Goal: Information Seeking & Learning: Learn about a topic

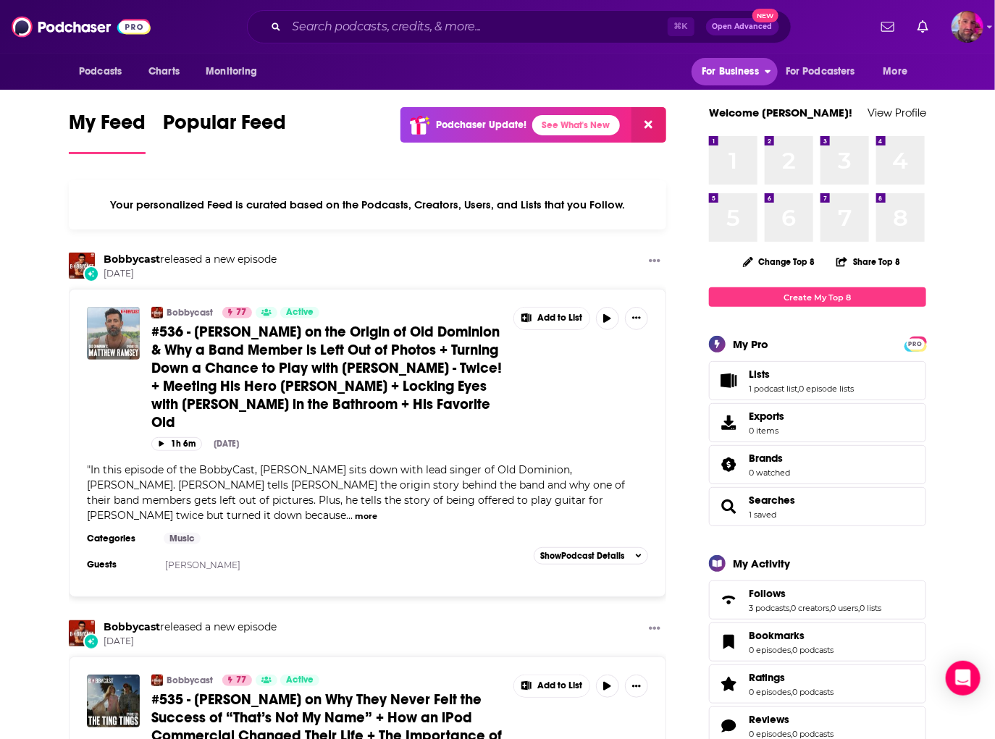
click at [735, 77] on span "For Business" at bounding box center [729, 72] width 57 height 20
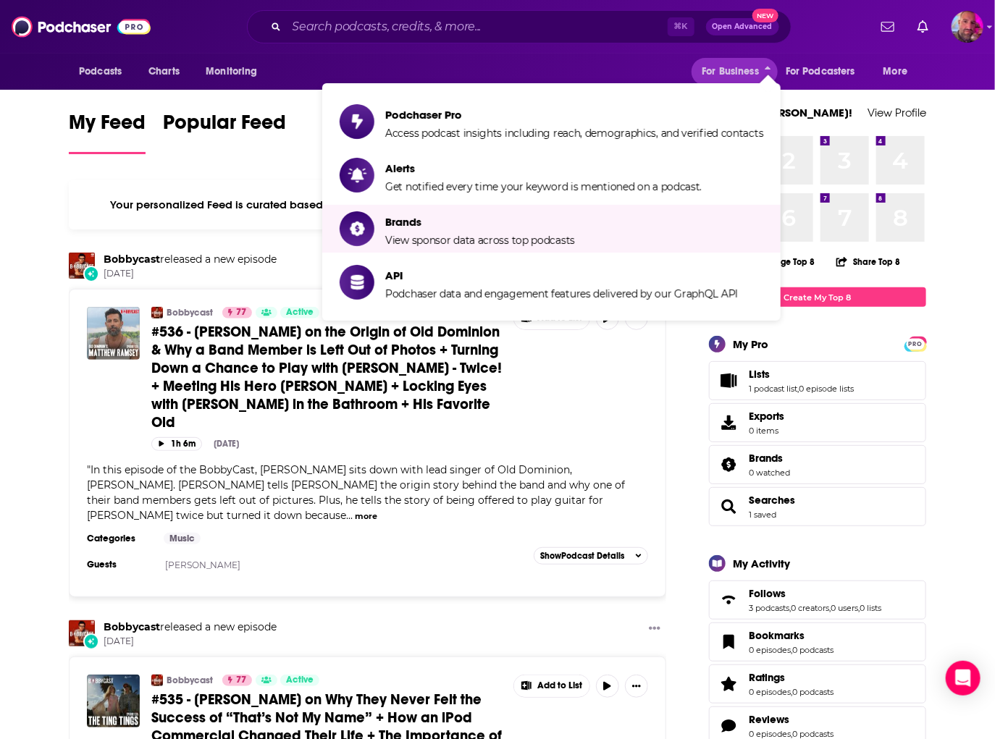
click at [222, 182] on div "Your personalized Feed is curated based on the Podcasts, Creators, Users, and L…" at bounding box center [367, 204] width 597 height 49
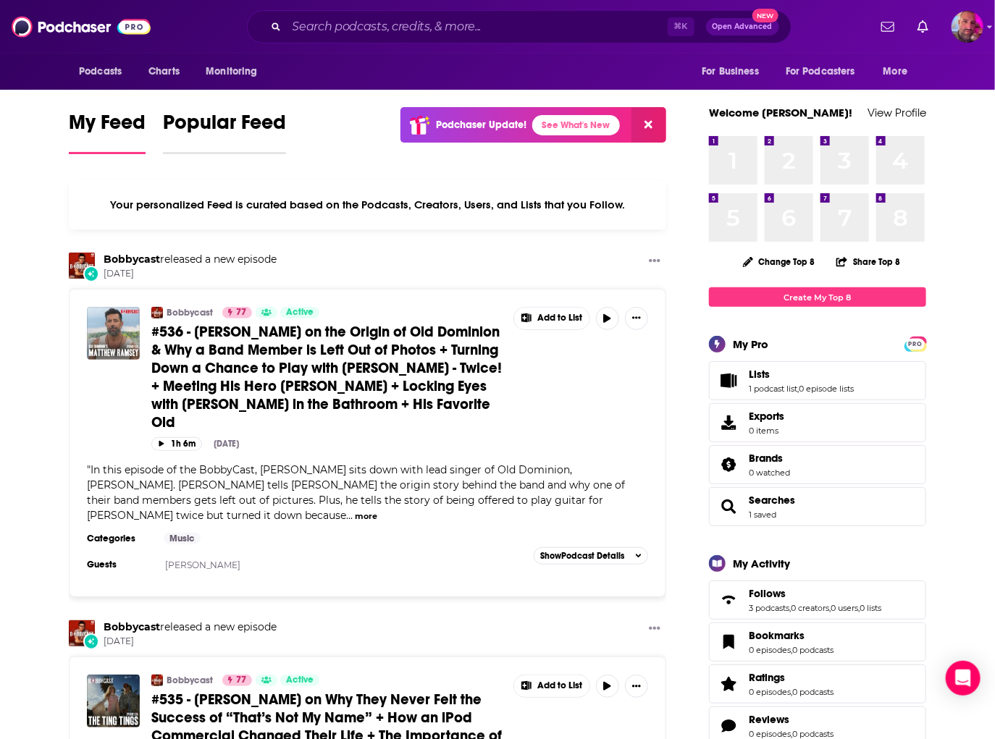
click at [231, 124] on span "Popular Feed" at bounding box center [224, 126] width 123 height 33
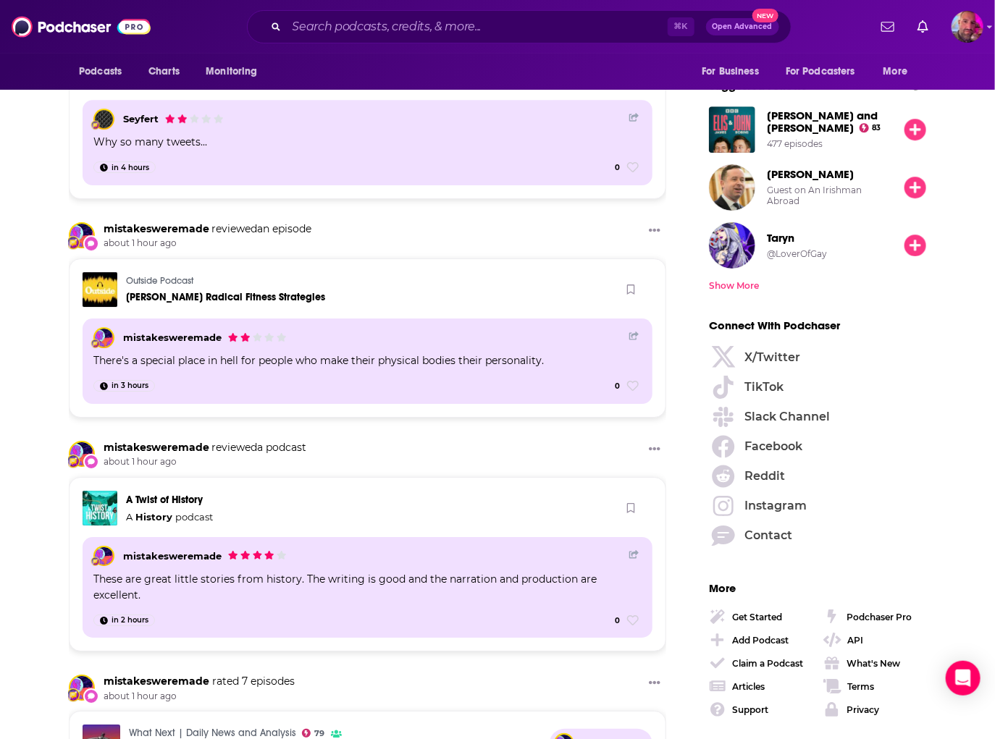
scroll to position [1804, 0]
click at [790, 506] on span "Instagram" at bounding box center [776, 505] width 62 height 12
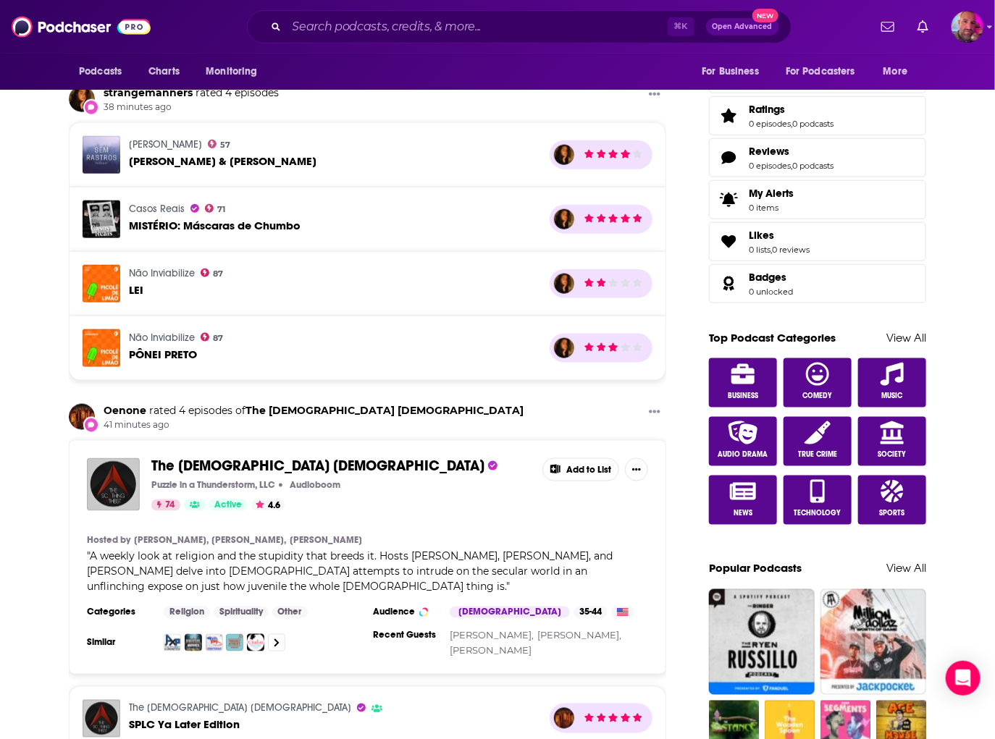
scroll to position [0, 0]
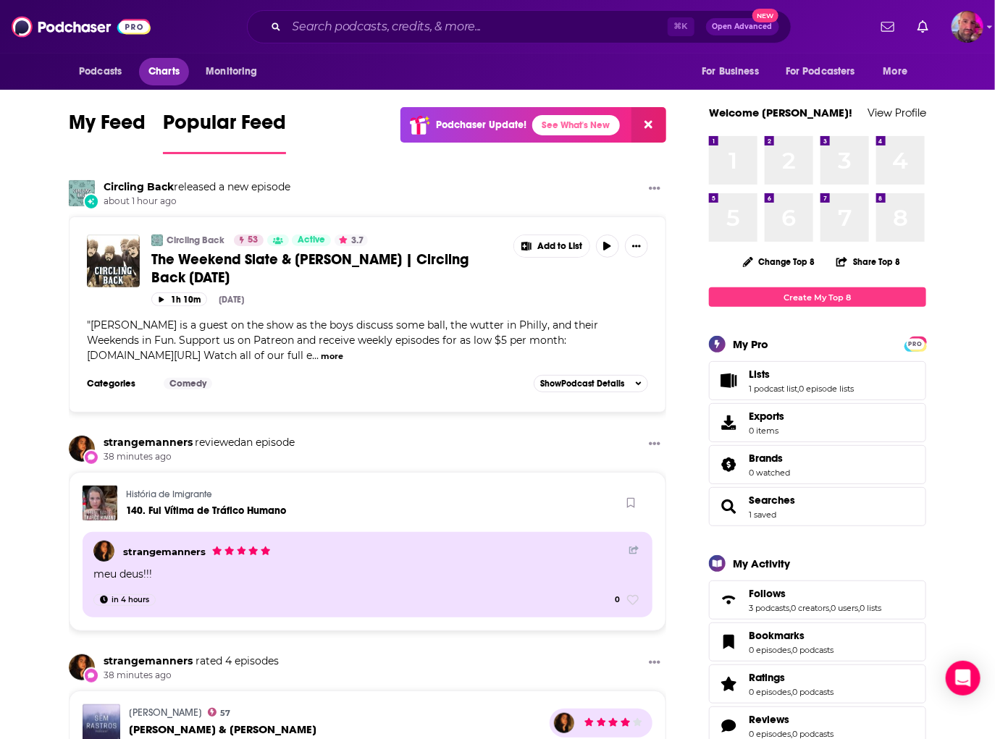
click at [177, 72] on span "Charts" at bounding box center [163, 72] width 31 height 20
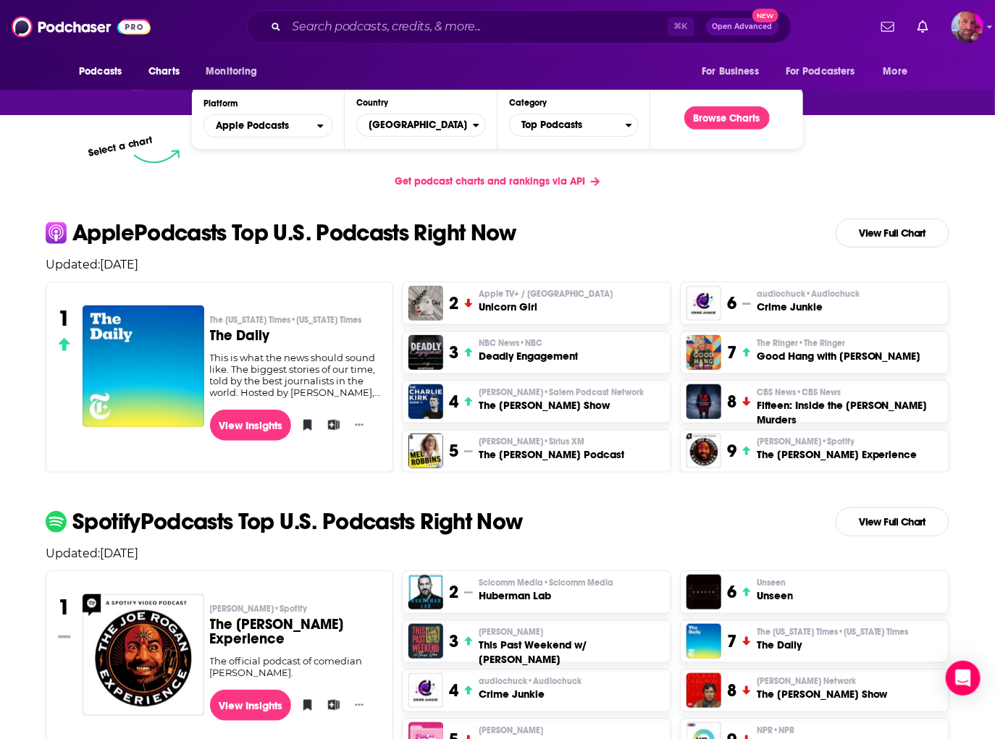
scroll to position [290, 0]
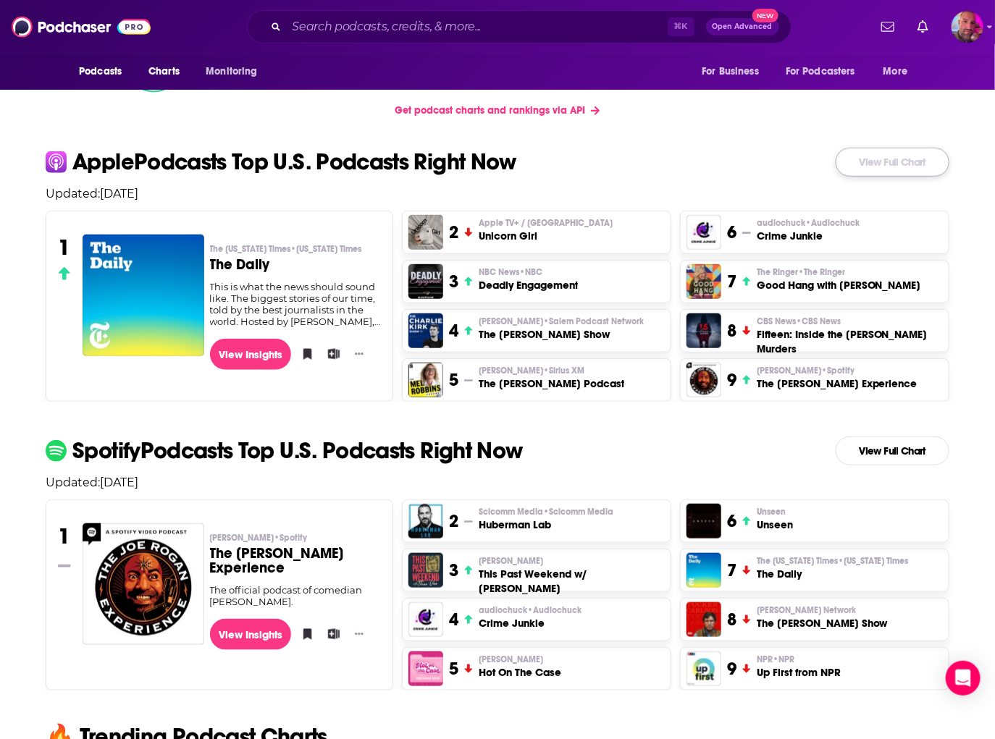
click at [896, 169] on link "View Full Chart" at bounding box center [892, 162] width 114 height 29
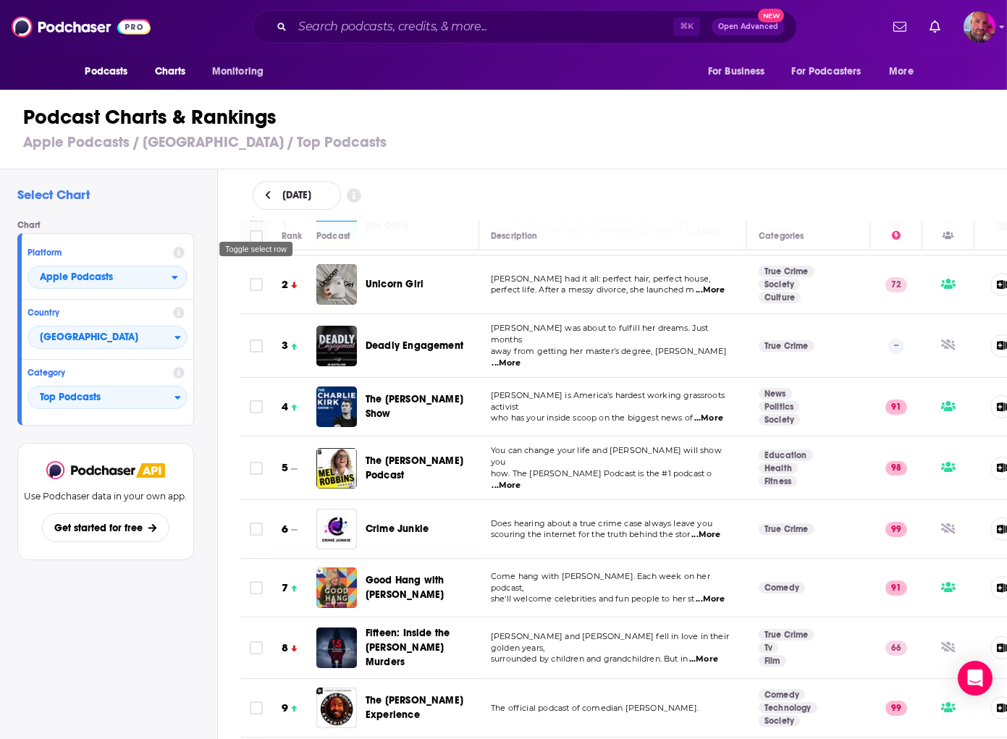
scroll to position [55, 0]
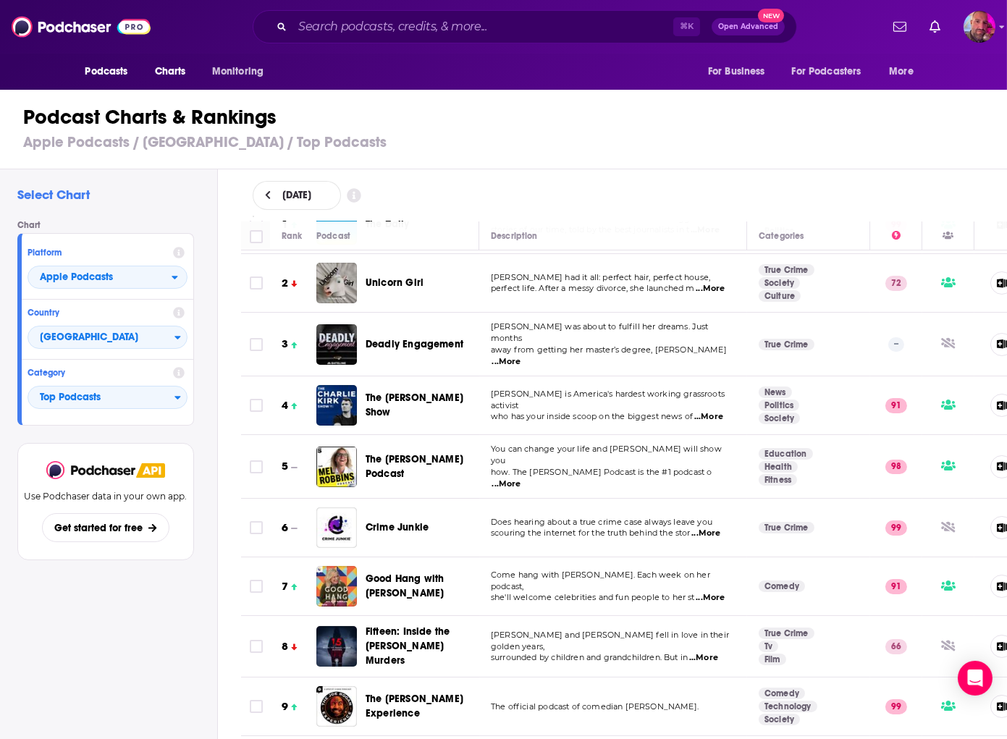
click at [235, 290] on div "Rank Podcast Description Categories 1 The Daily This is what the news should so…" at bounding box center [624, 481] width 790 height 518
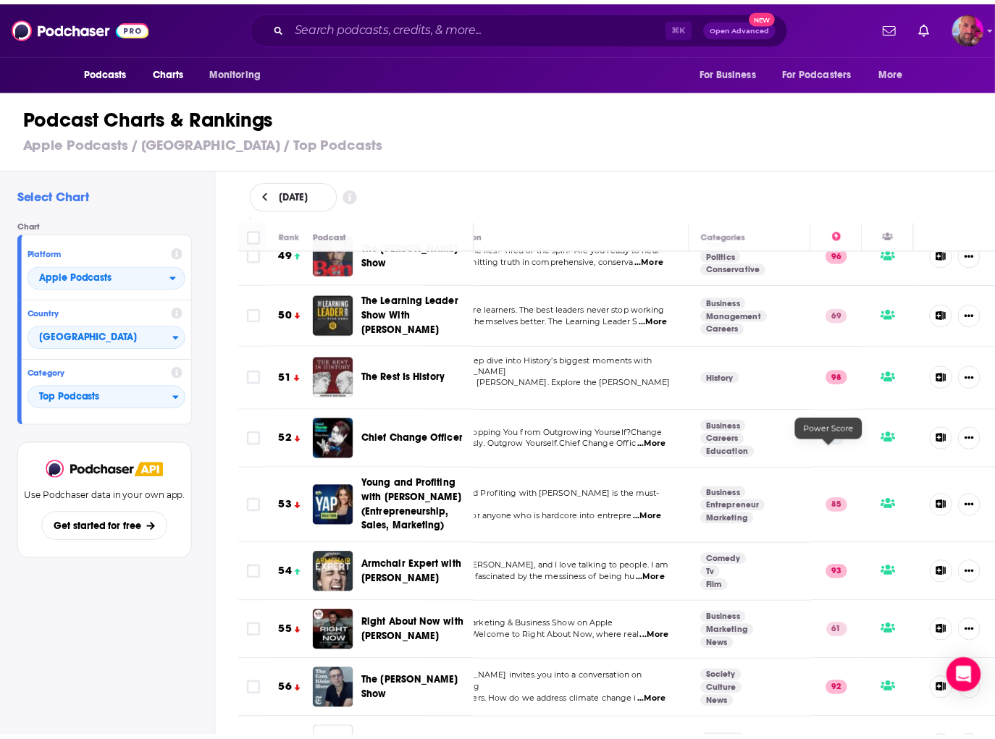
scroll to position [2894, 56]
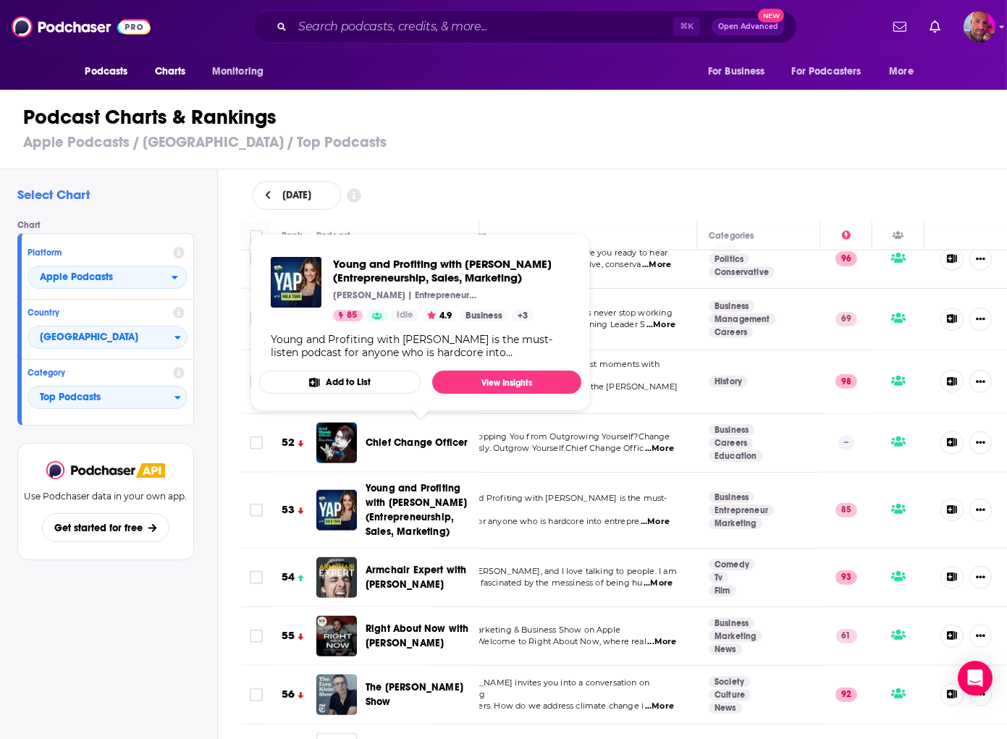
click at [372, 482] on span "Young and Profiting with [PERSON_NAME] (Entrepreneurship, Sales, Marketing)" at bounding box center [416, 510] width 101 height 56
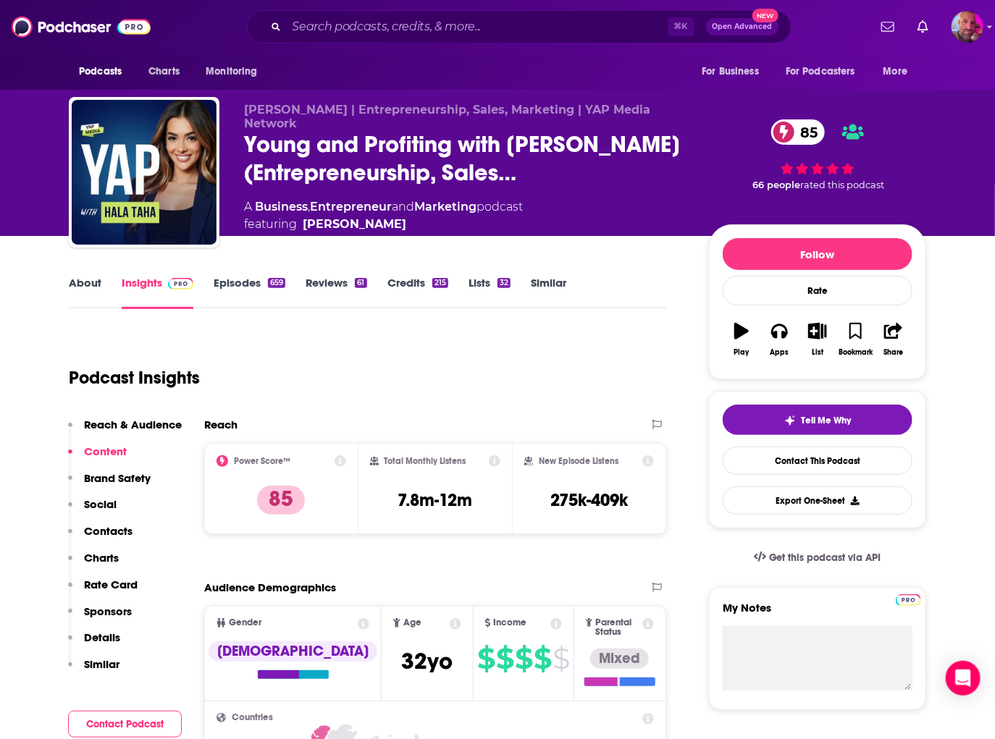
click at [232, 286] on link "Episodes 659" at bounding box center [250, 292] width 72 height 33
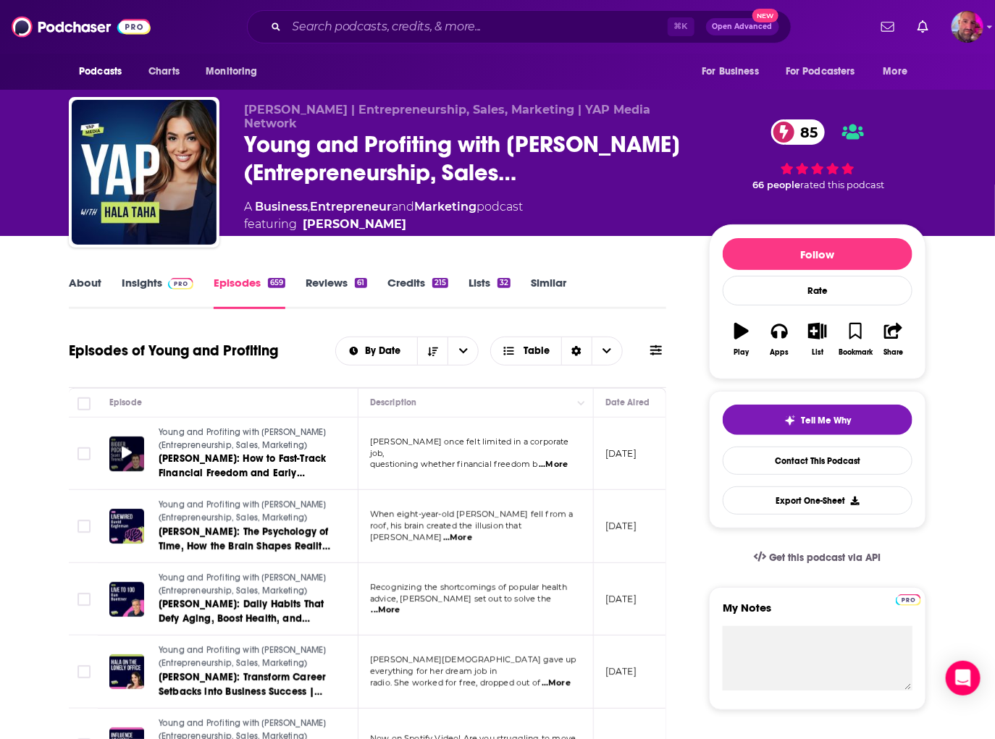
click at [127, 452] on icon at bounding box center [127, 453] width 10 height 12
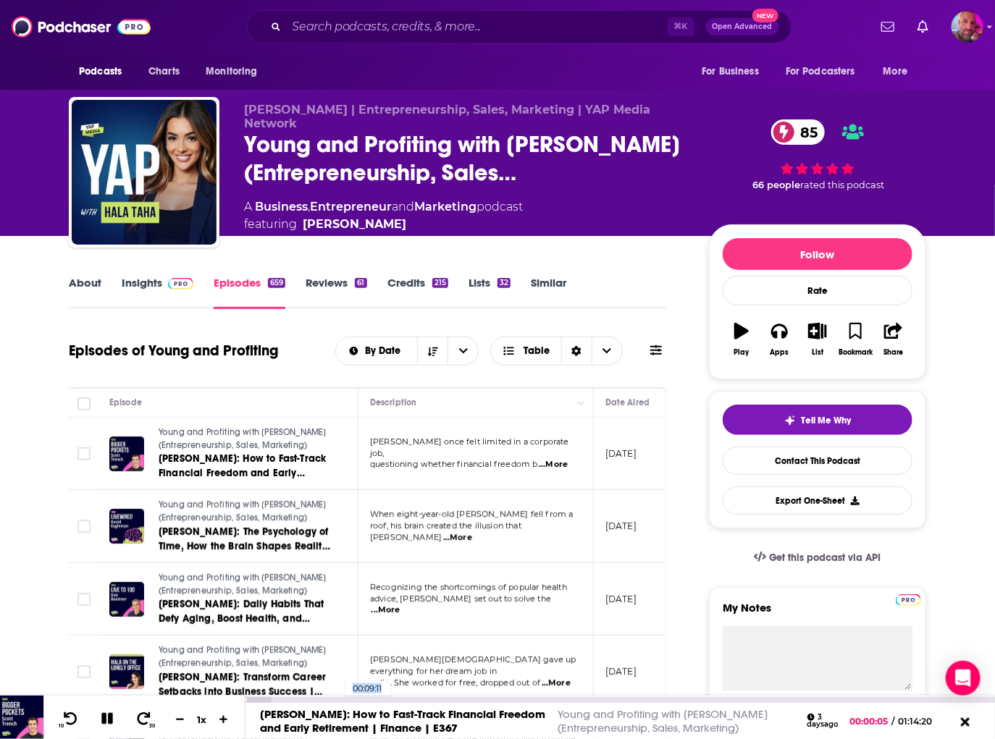
drag, startPoint x: 268, startPoint y: 703, endPoint x: 339, endPoint y: 697, distance: 71.2
click at [339, 697] on div "00:09:11 [PERSON_NAME]: How to Fast-Track Financial Freedom and Early Retiremen…" at bounding box center [619, 717] width 749 height 43
click at [339, 697] on div "00:09:16" at bounding box center [619, 700] width 749 height 6
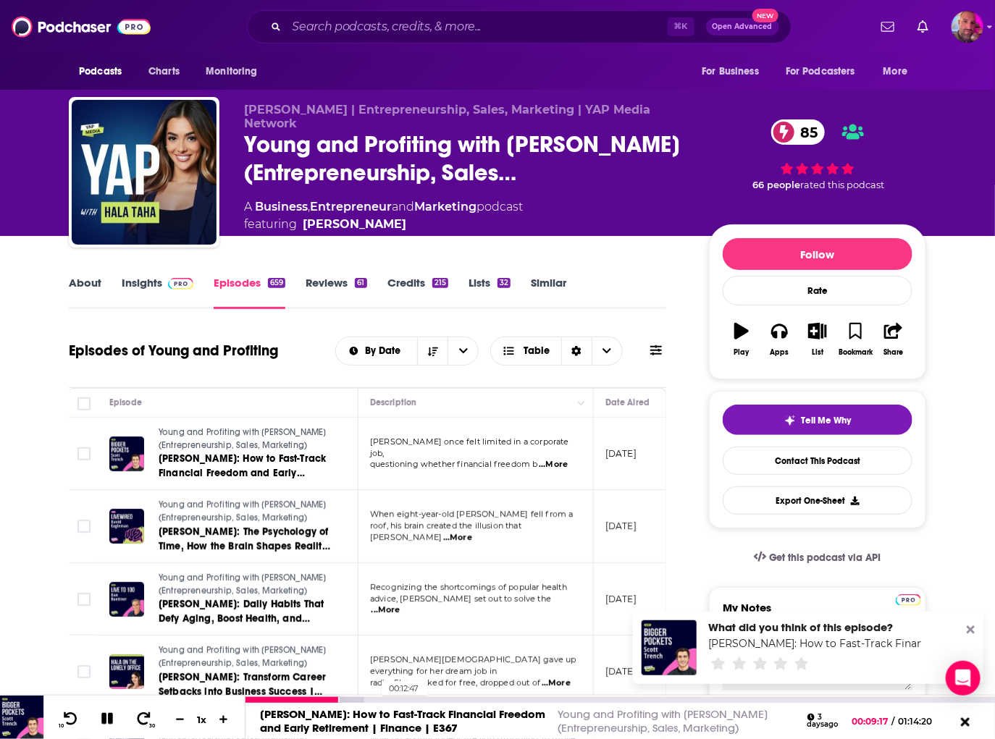
click at [374, 697] on div "00:12:47" at bounding box center [619, 700] width 749 height 6
click at [403, 697] on div "00:15:43" at bounding box center [619, 700] width 749 height 6
click at [454, 697] on div "00:20:41" at bounding box center [619, 700] width 749 height 6
click at [494, 697] on div "00:24:46" at bounding box center [619, 700] width 749 height 6
click at [573, 694] on td "[PERSON_NAME] gave up everything for her dream job in radio. She worked for fre…" at bounding box center [475, 672] width 235 height 73
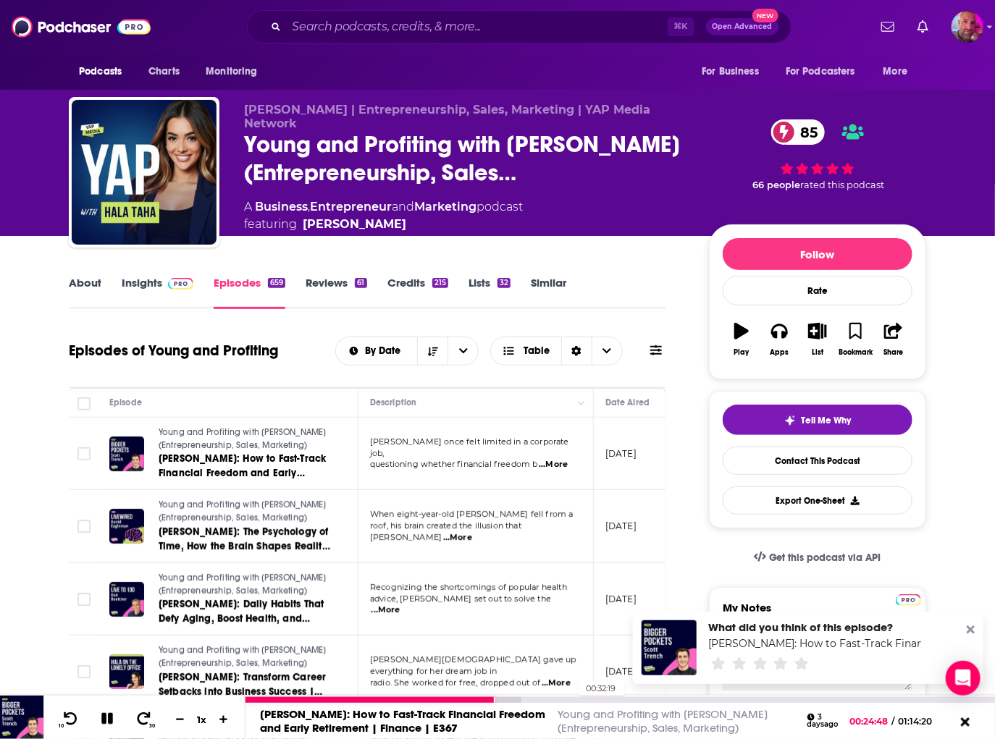
click at [571, 701] on div "00:32:19" at bounding box center [619, 700] width 749 height 6
click at [338, 278] on link "Reviews 61" at bounding box center [335, 292] width 61 height 33
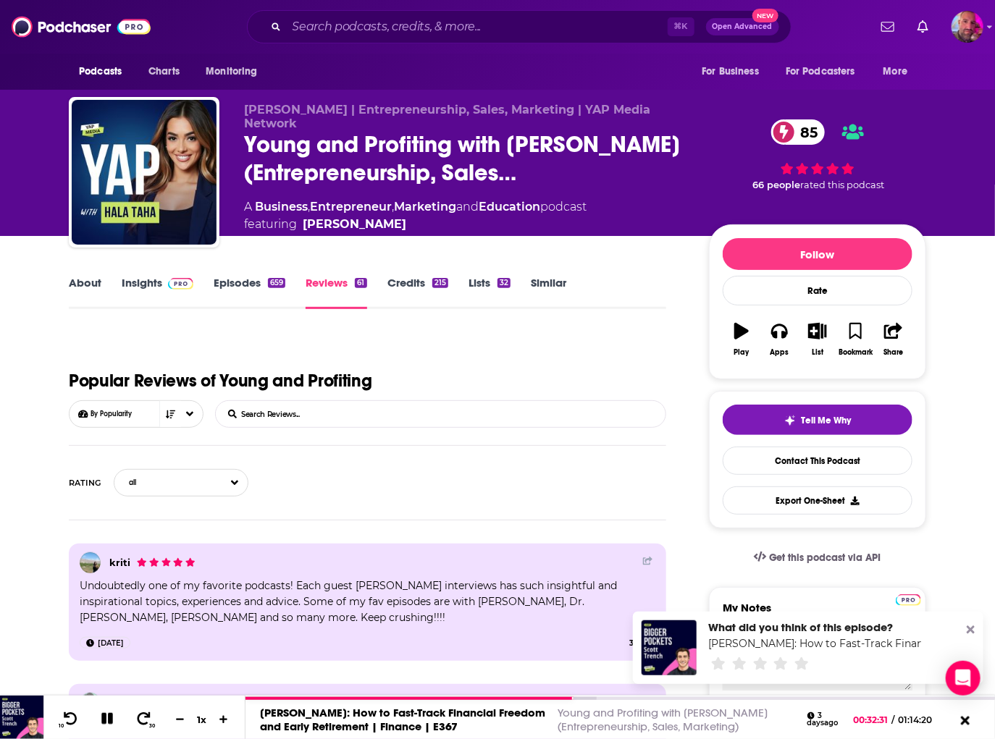
click at [422, 287] on link "Credits 215" at bounding box center [417, 292] width 61 height 33
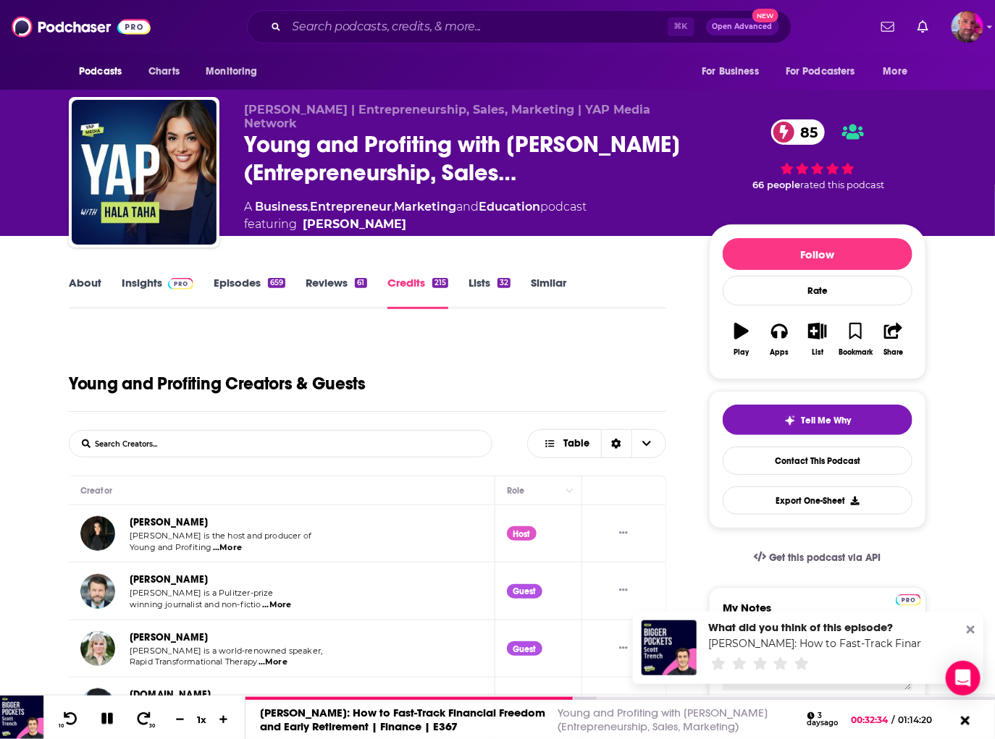
click at [161, 520] on link "[PERSON_NAME]" at bounding box center [169, 522] width 78 height 12
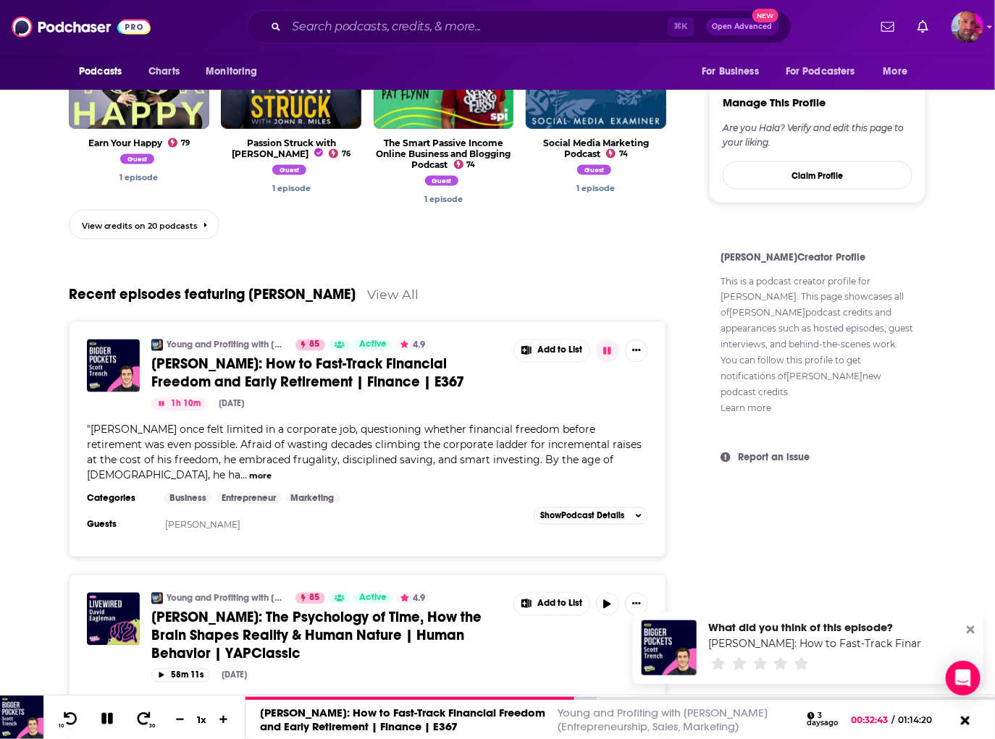
scroll to position [834, 0]
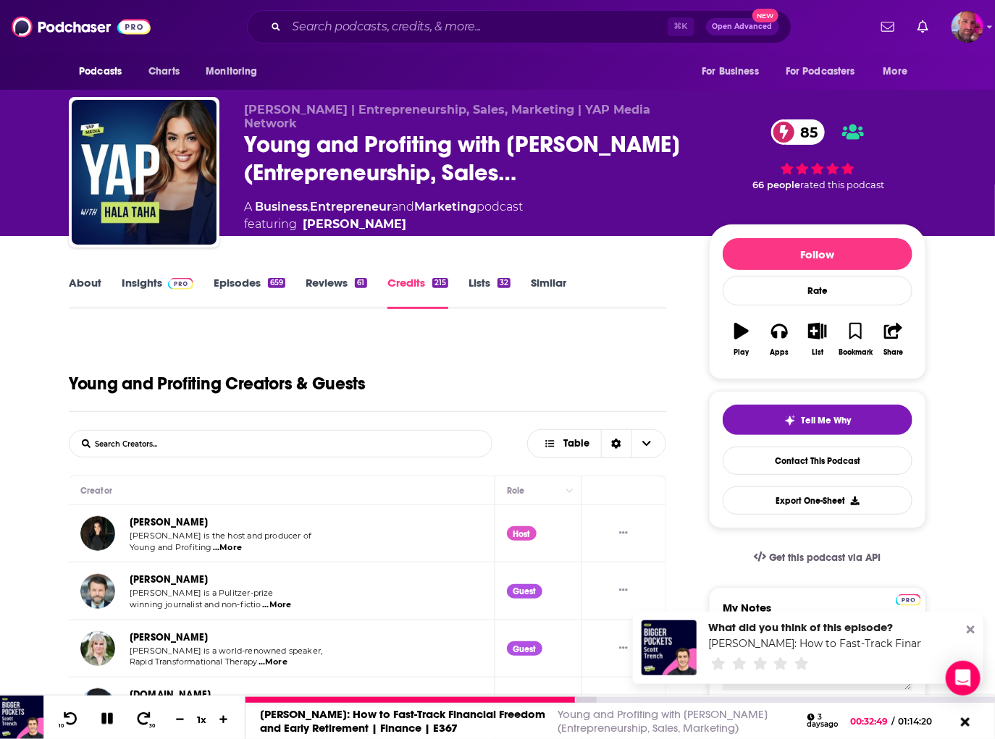
click at [112, 720] on icon at bounding box center [107, 719] width 12 height 12
